Goal: Navigation & Orientation: Find specific page/section

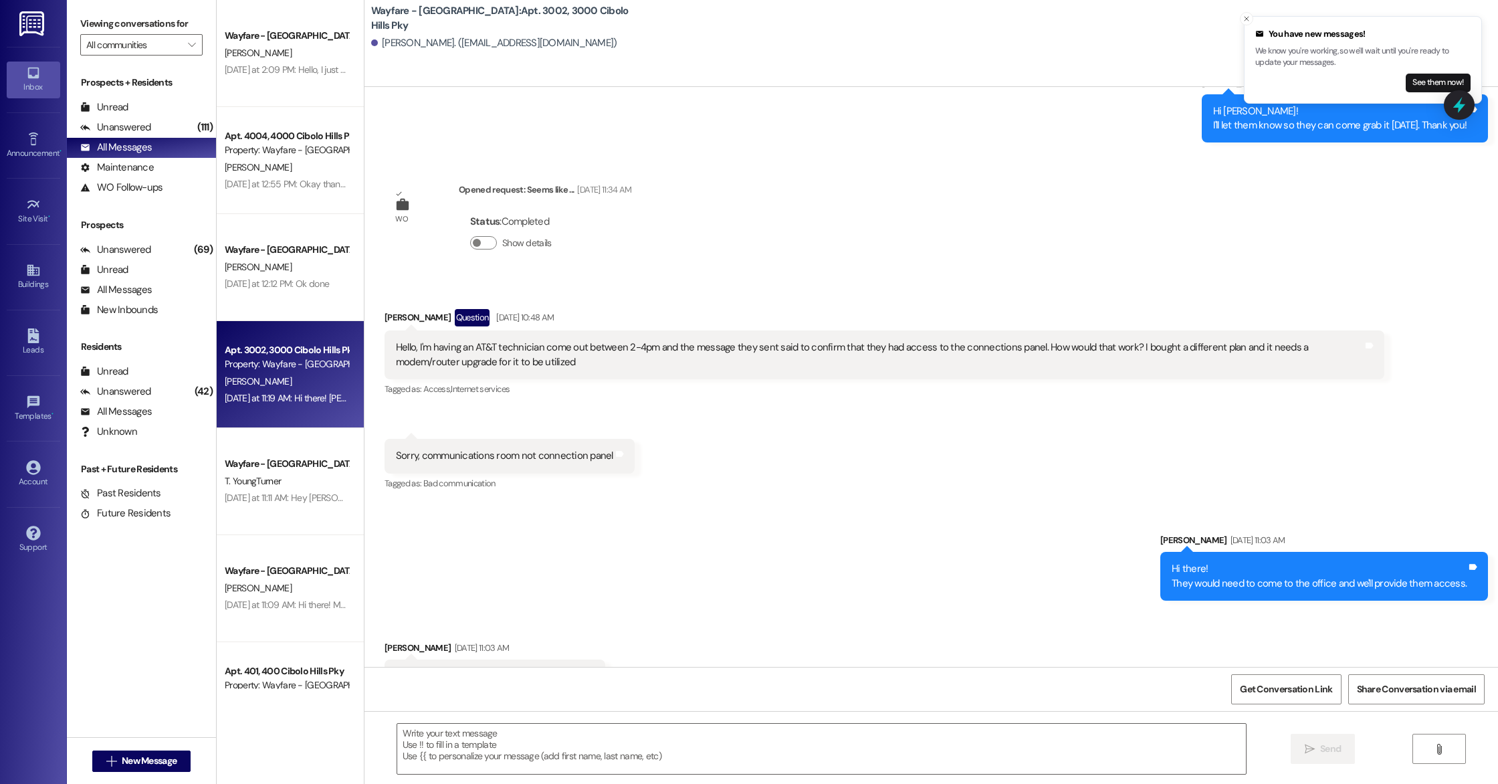
scroll to position [33708, 0]
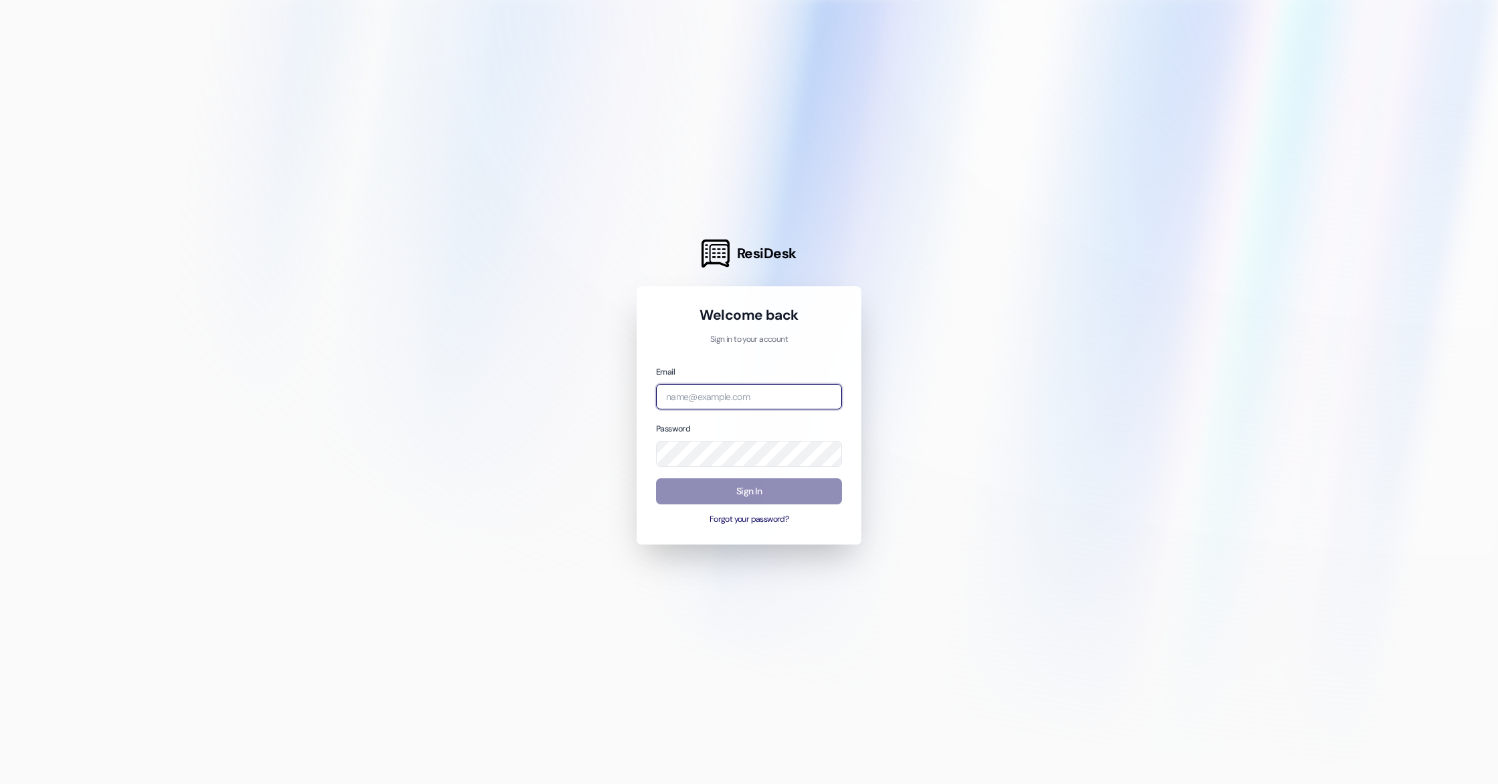
type input "arianna@wayfarecommunities.com"
click at [759, 485] on button "Sign In" at bounding box center [749, 491] width 186 height 26
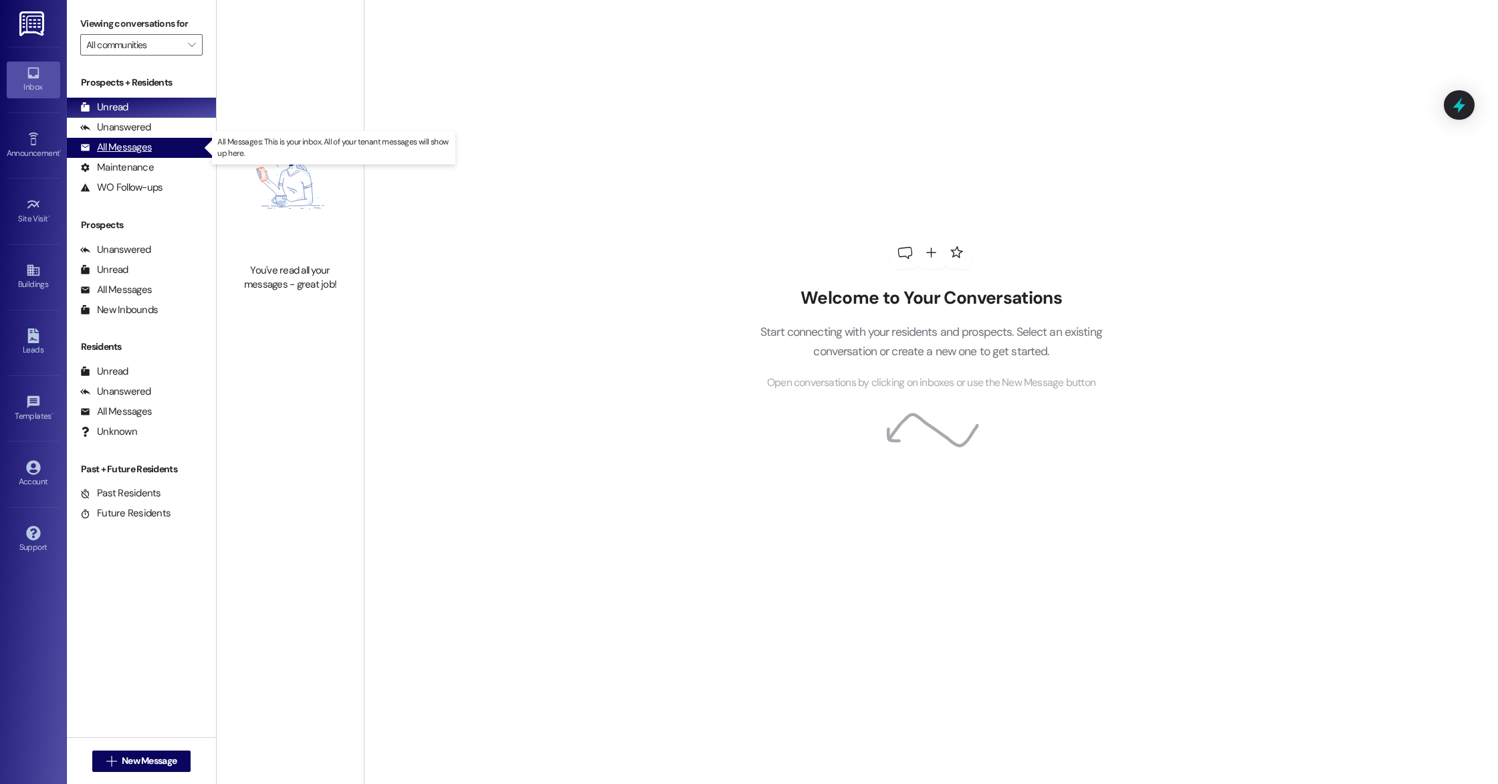
click at [154, 141] on div "All Messages (undefined)" at bounding box center [141, 148] width 149 height 20
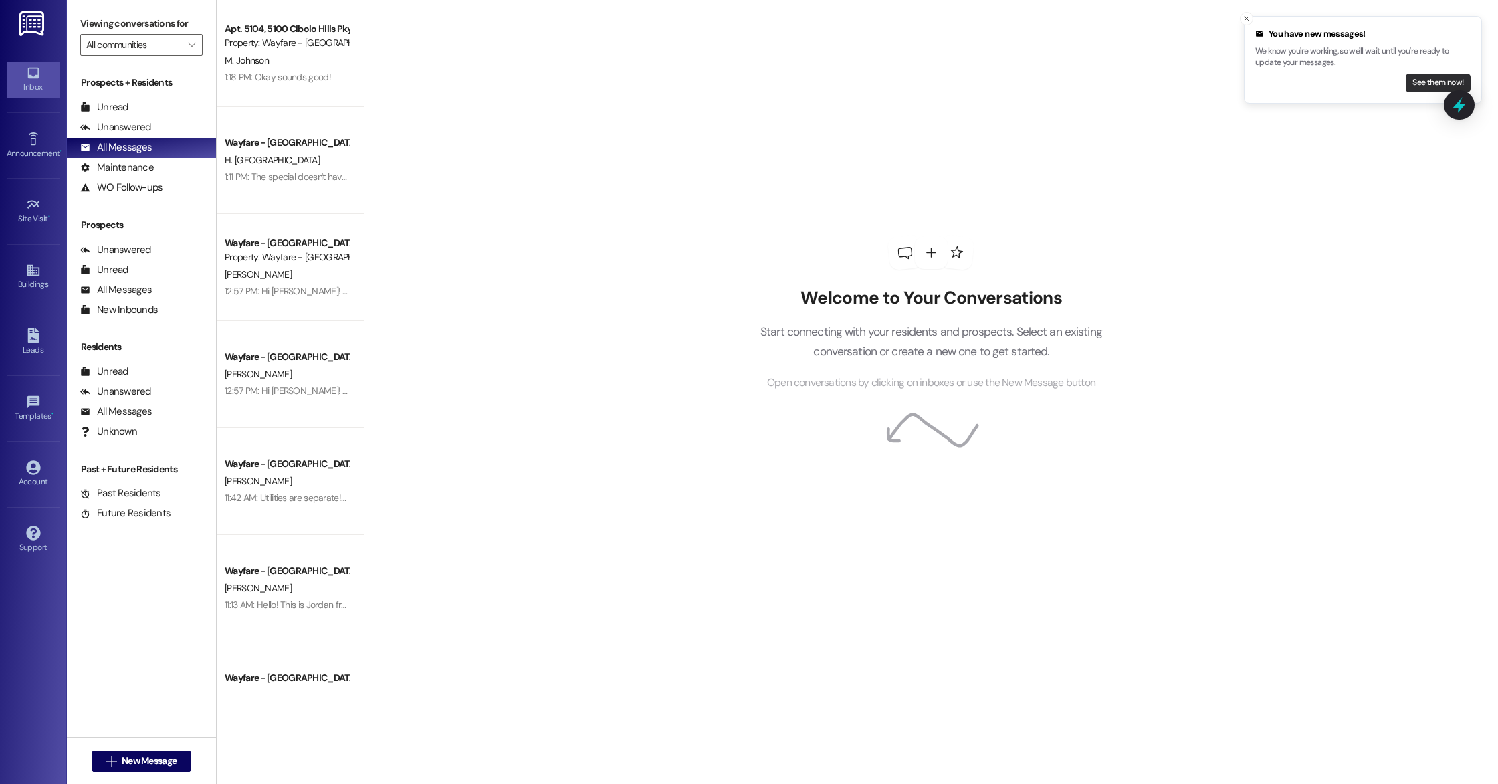
click at [1437, 79] on button "See them now!" at bounding box center [1437, 83] width 65 height 19
